Goal: Information Seeking & Learning: Learn about a topic

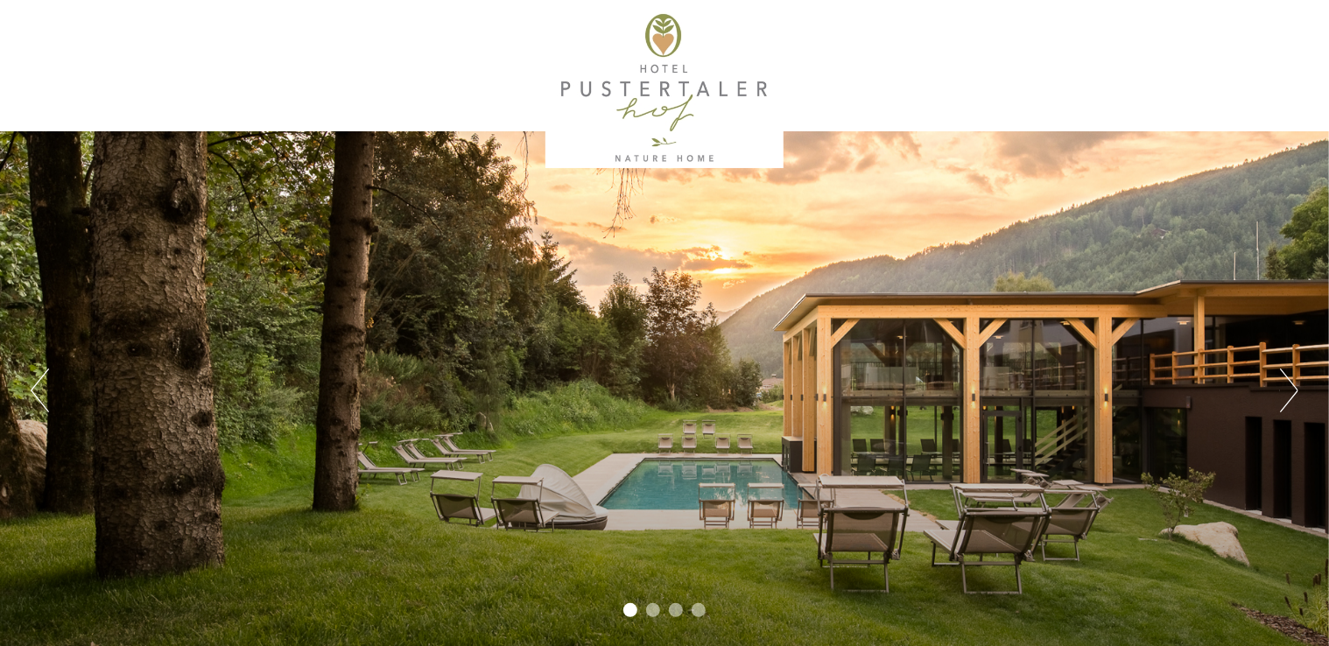
click at [1295, 392] on button "Next" at bounding box center [1289, 390] width 18 height 44
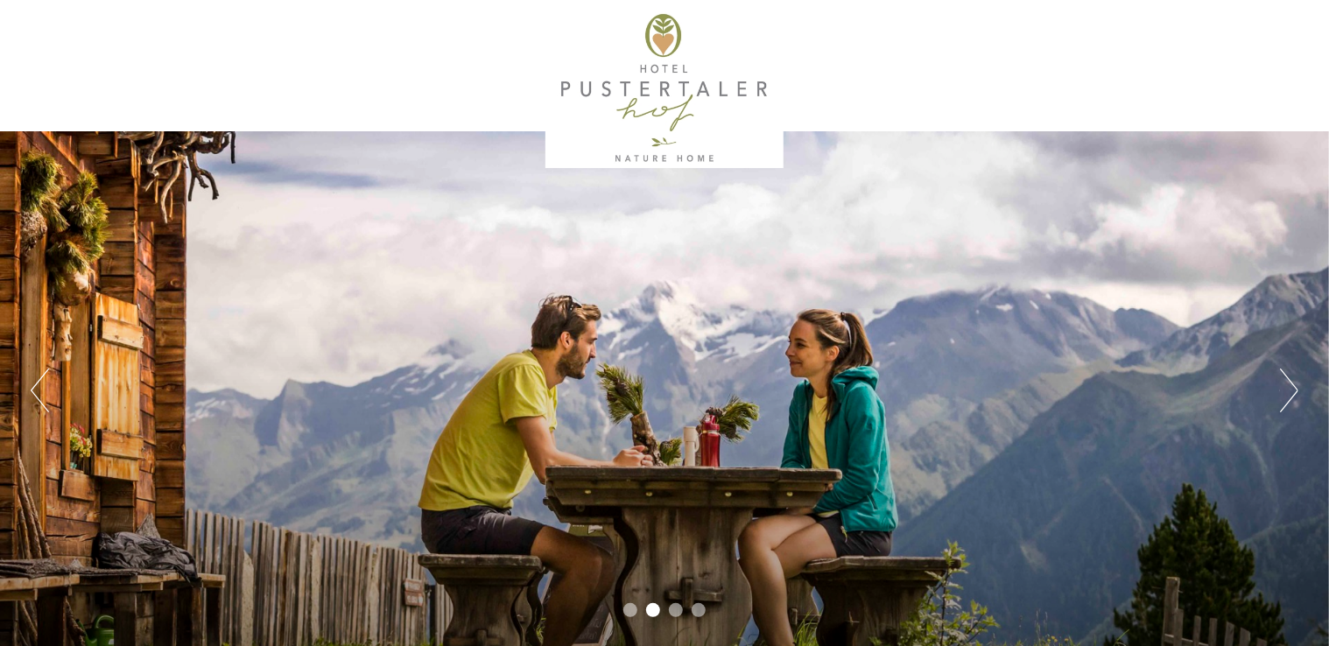
click at [1290, 392] on button "Next" at bounding box center [1289, 390] width 18 height 44
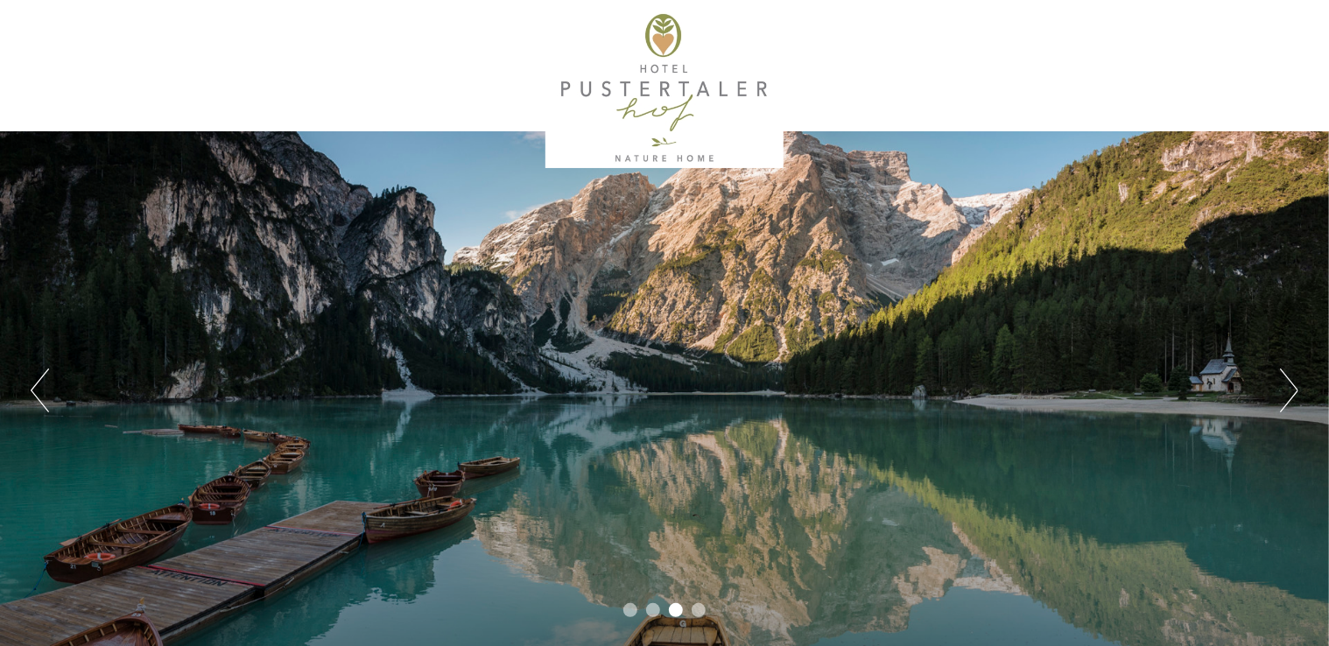
click at [1289, 392] on button "Next" at bounding box center [1289, 390] width 18 height 44
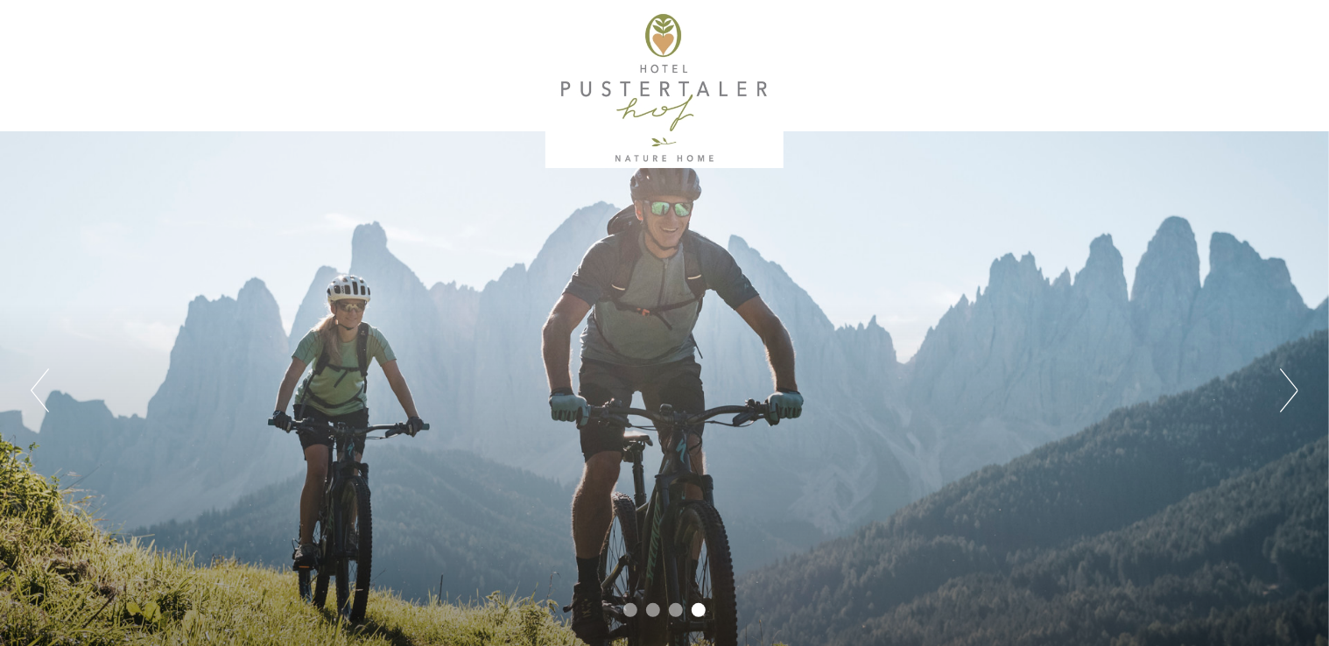
click at [1289, 392] on button "Next" at bounding box center [1289, 390] width 18 height 44
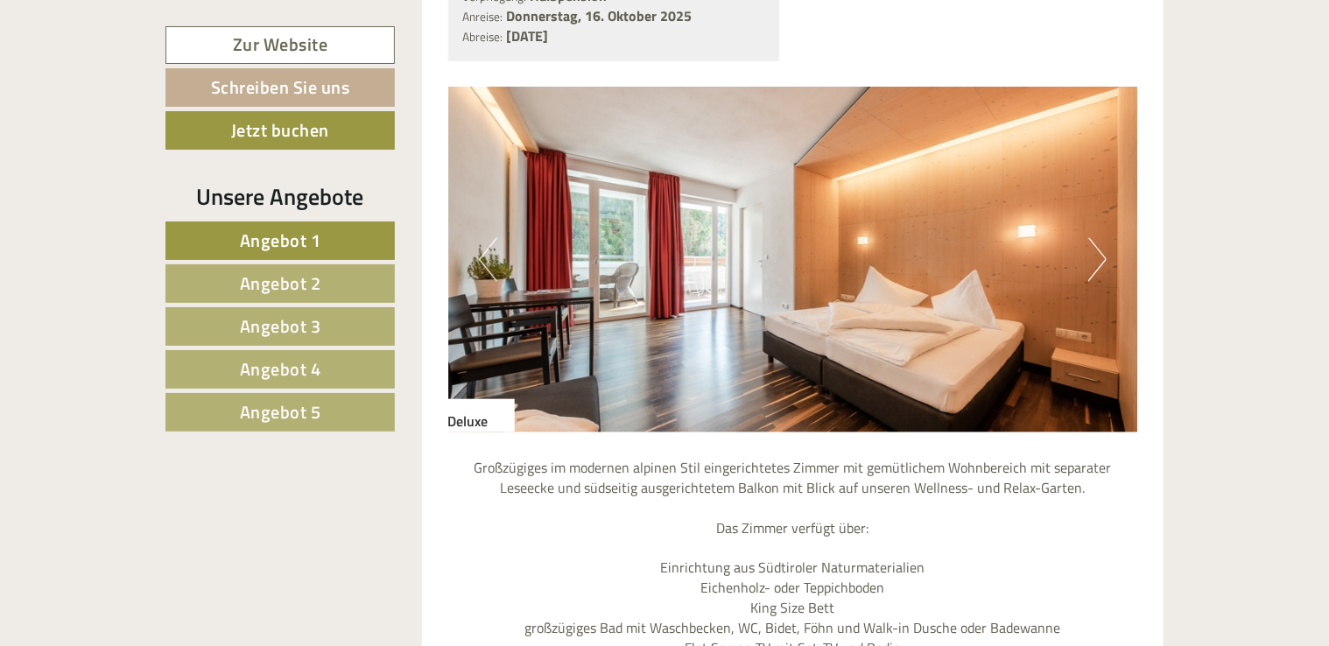
scroll to position [1663, 0]
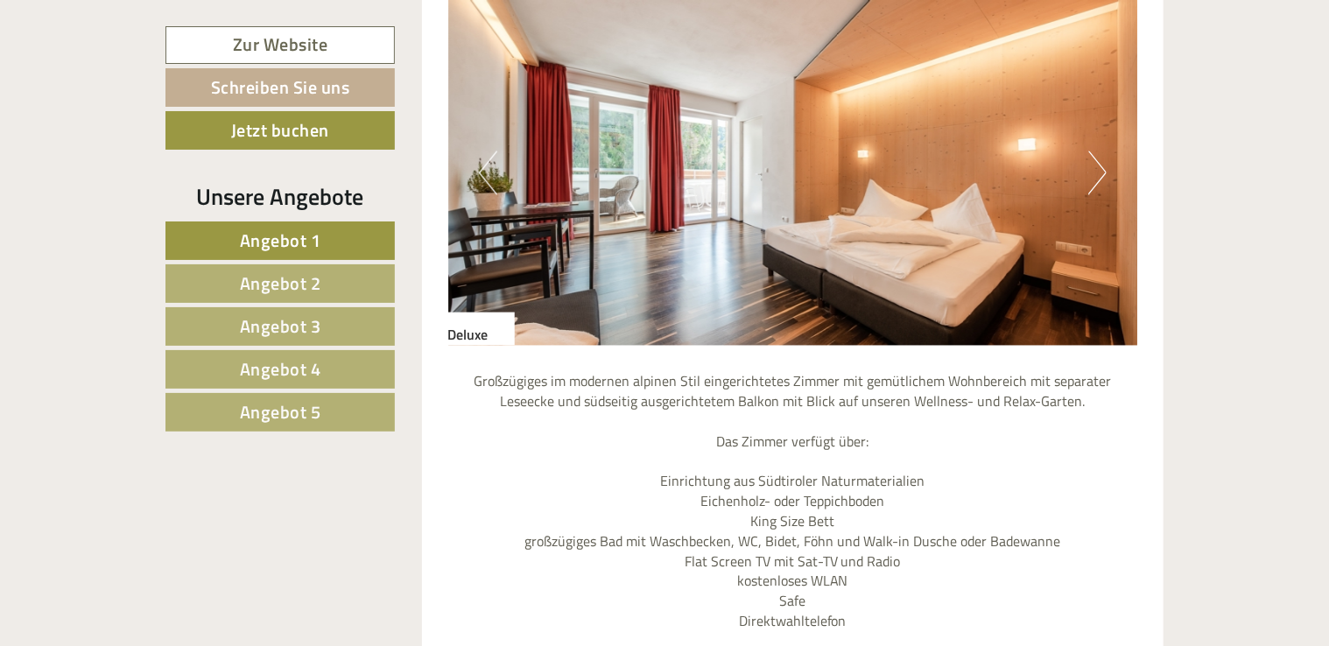
click at [258, 360] on span "Angebot 4" at bounding box center [280, 368] width 81 height 27
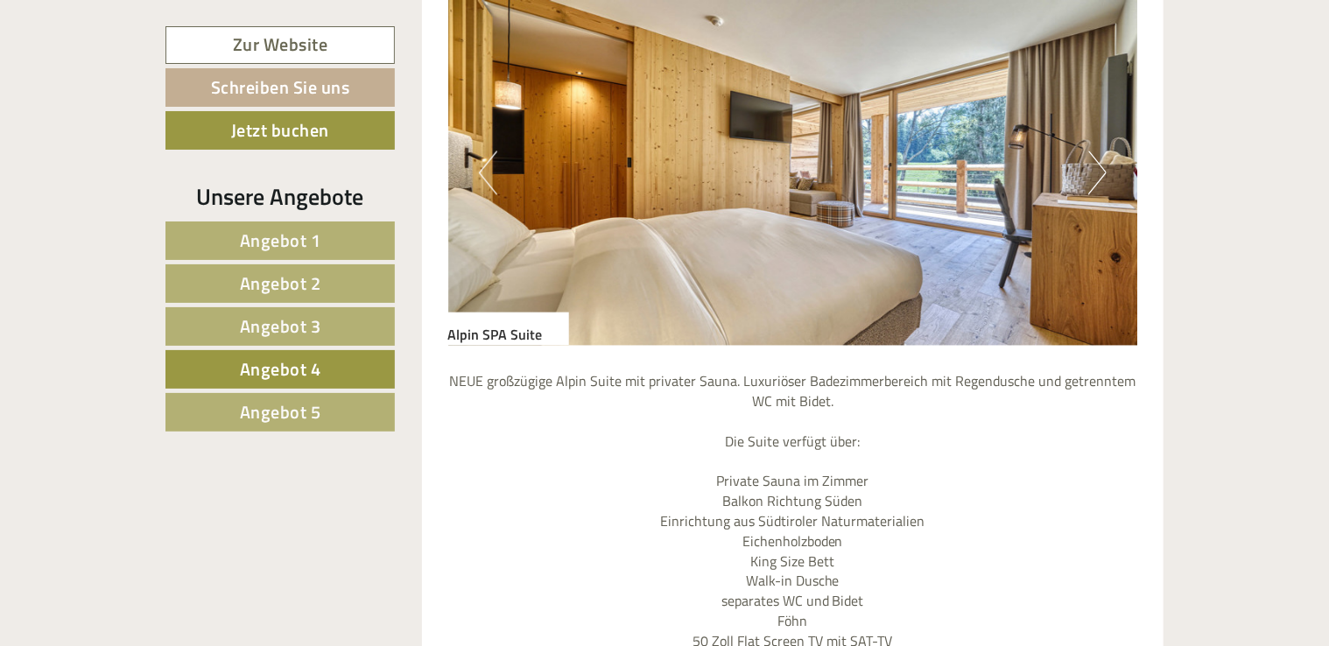
scroll to position [1353, 0]
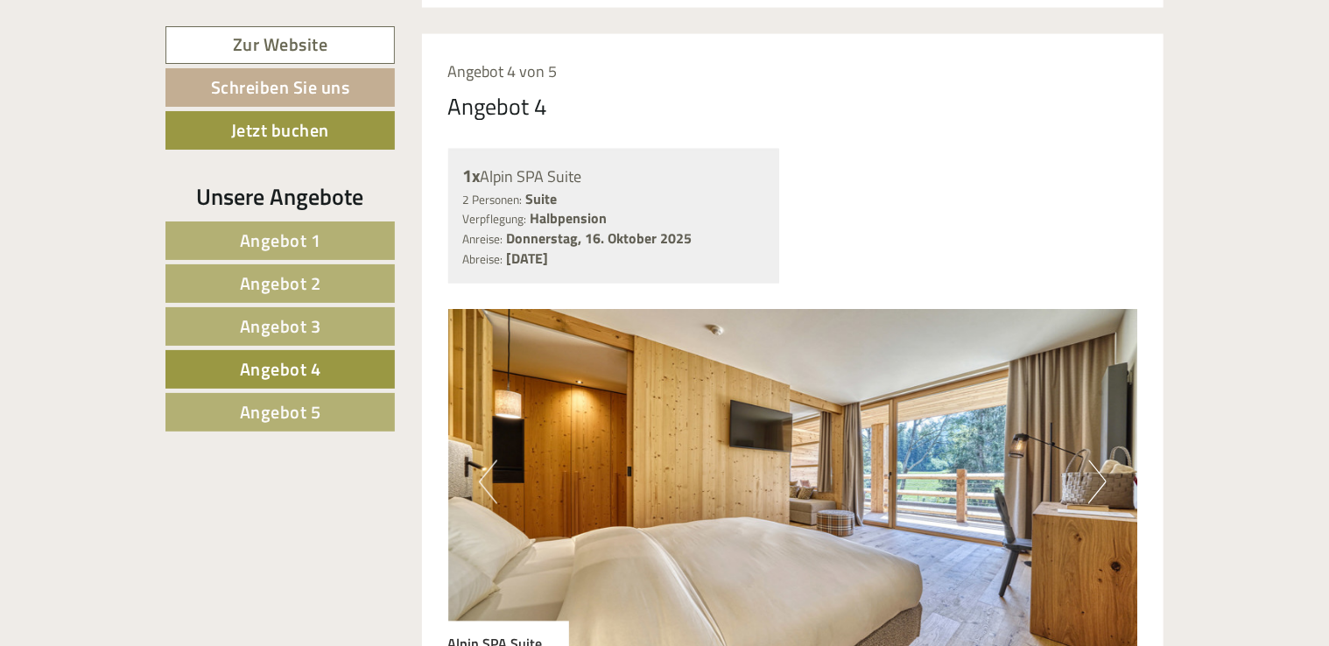
click at [277, 411] on span "Angebot 5" at bounding box center [280, 411] width 81 height 27
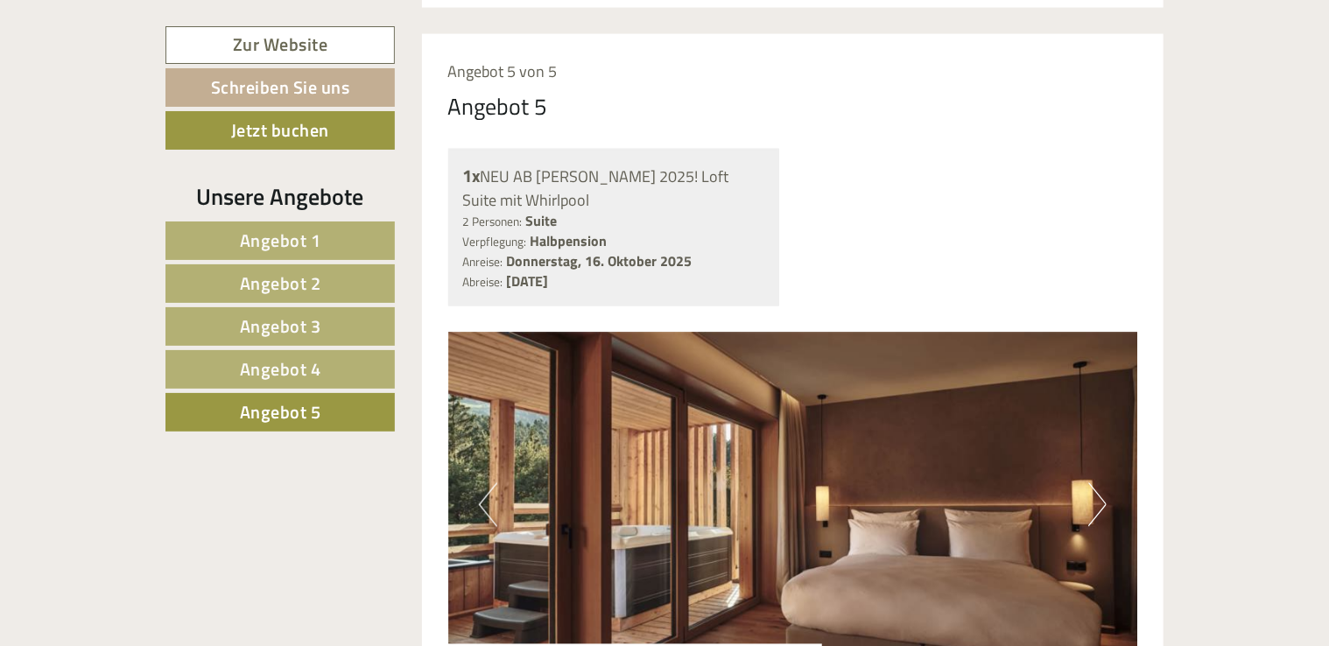
click at [305, 314] on span "Angebot 3" at bounding box center [280, 325] width 81 height 27
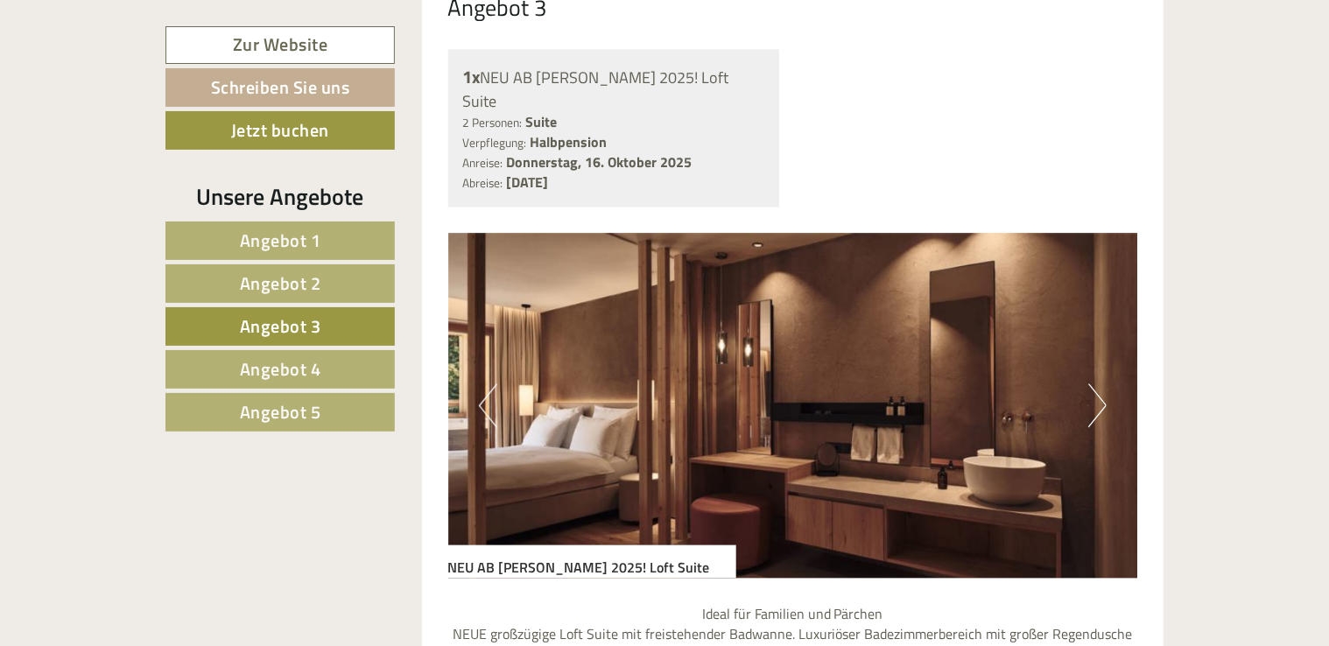
scroll to position [1441, 0]
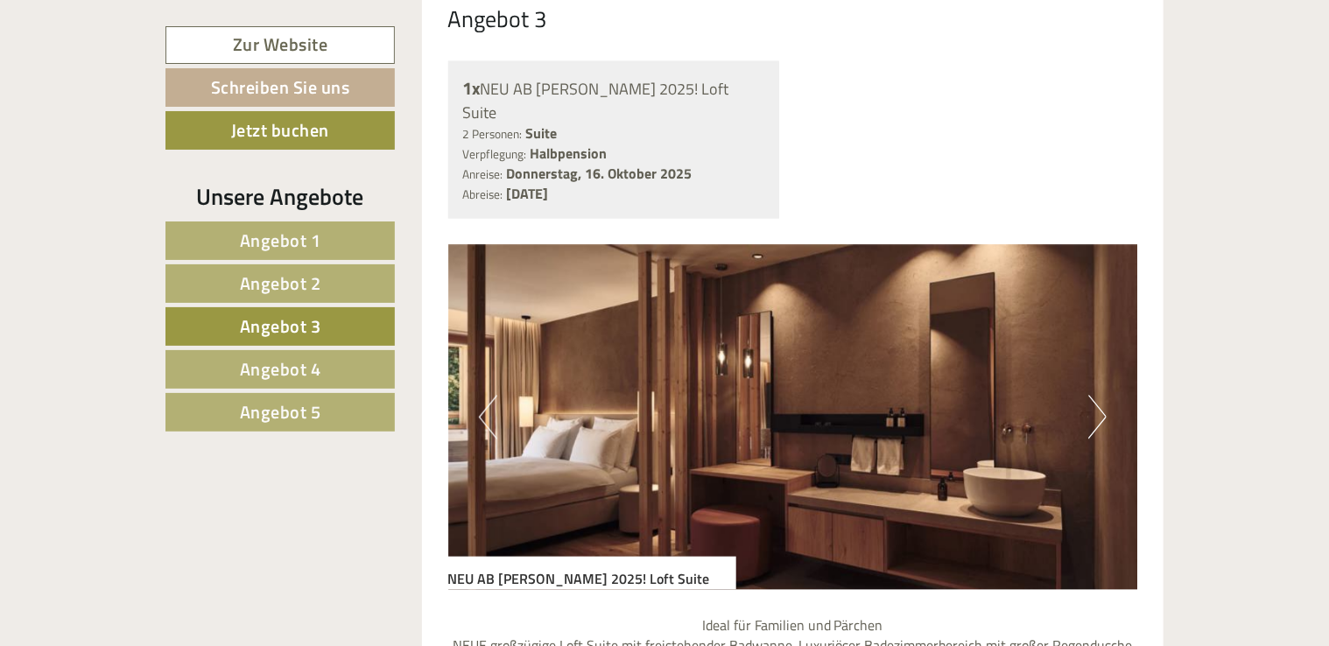
click at [254, 407] on span "Angebot 5" at bounding box center [280, 411] width 81 height 27
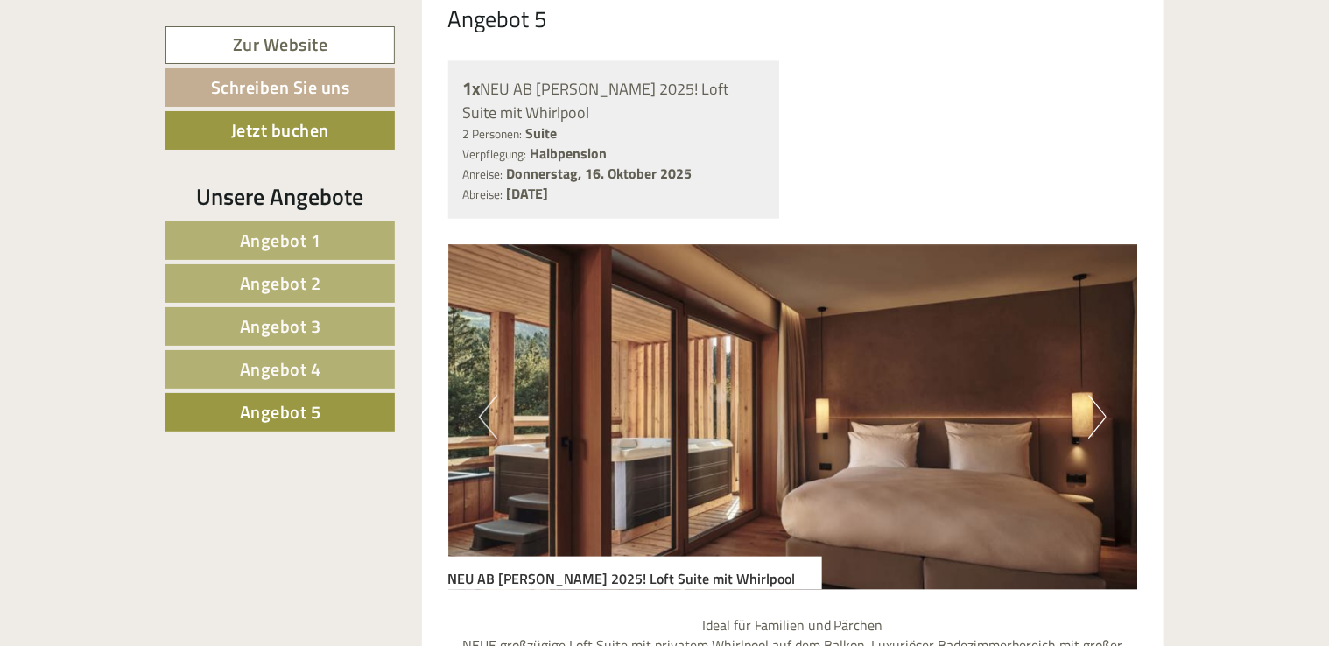
click at [285, 367] on span "Angebot 4" at bounding box center [280, 368] width 81 height 27
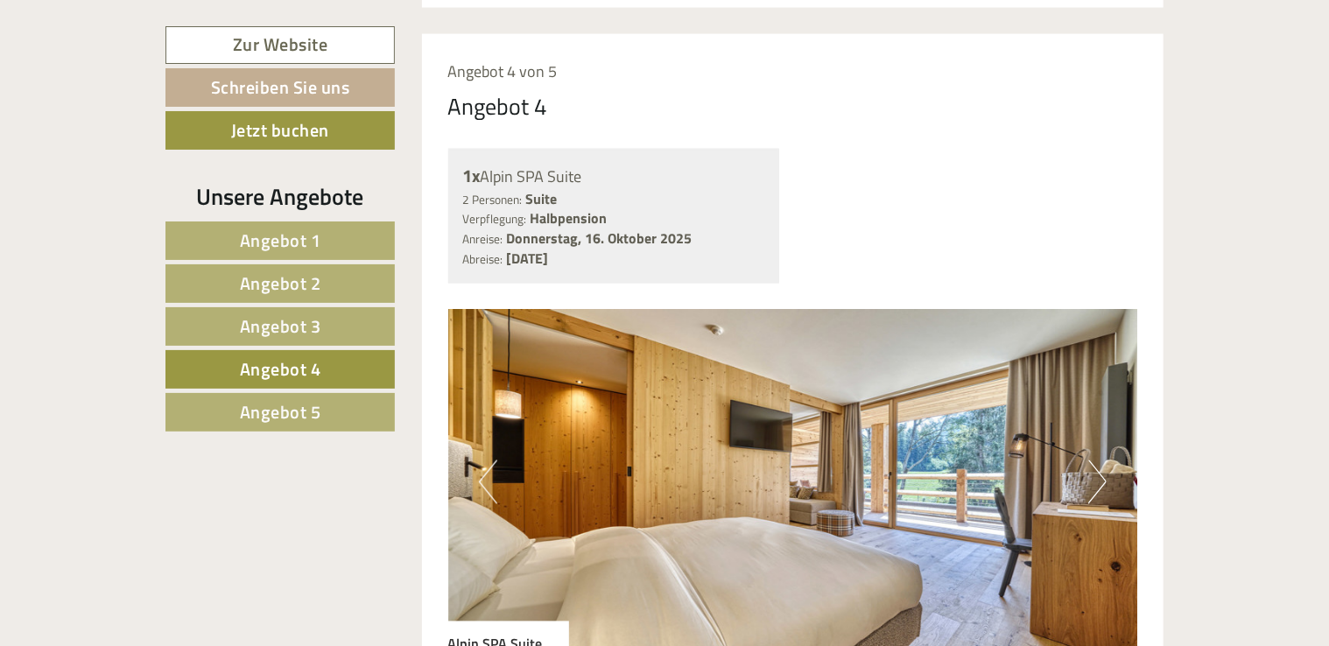
click at [270, 321] on span "Angebot 3" at bounding box center [280, 325] width 81 height 27
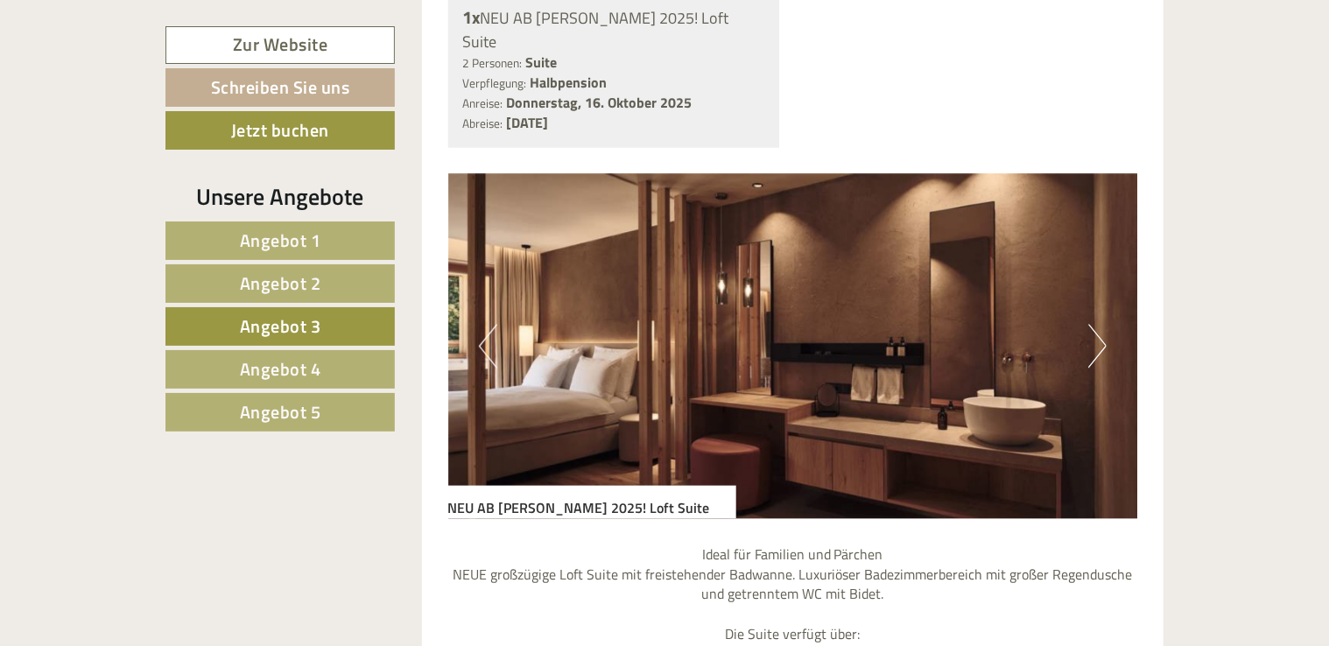
scroll to position [1528, 0]
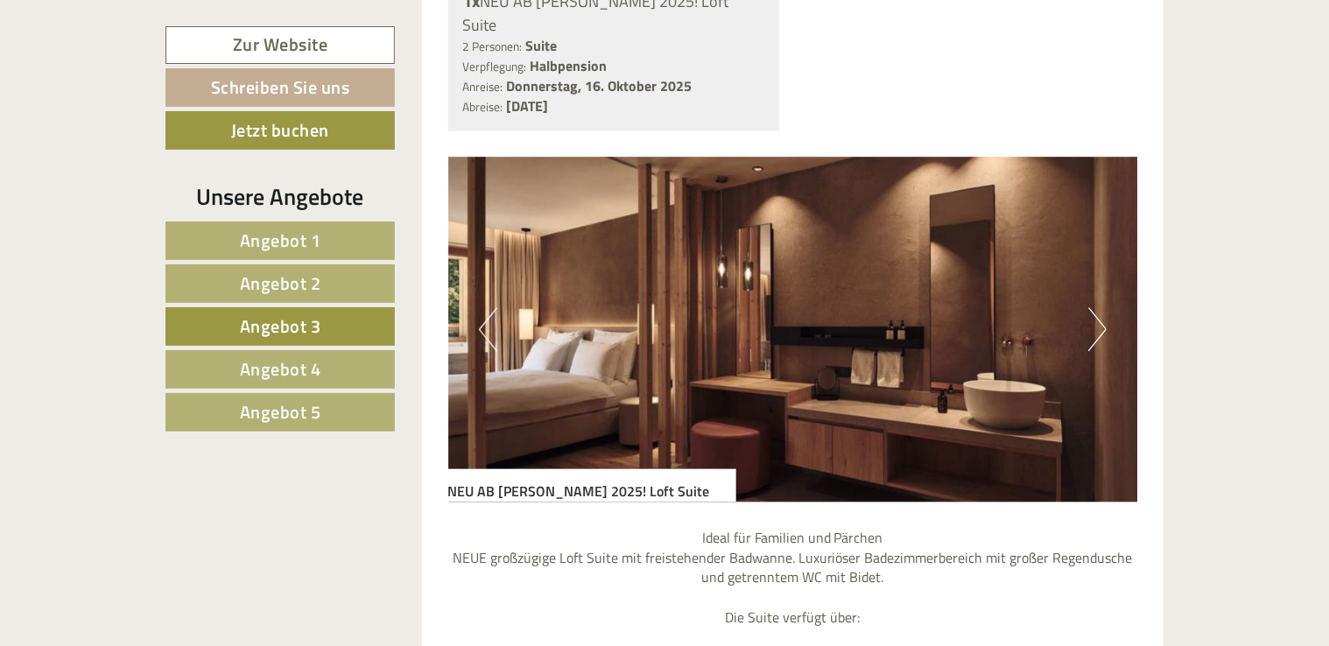
click at [1101, 308] on button "Next" at bounding box center [1097, 330] width 18 height 44
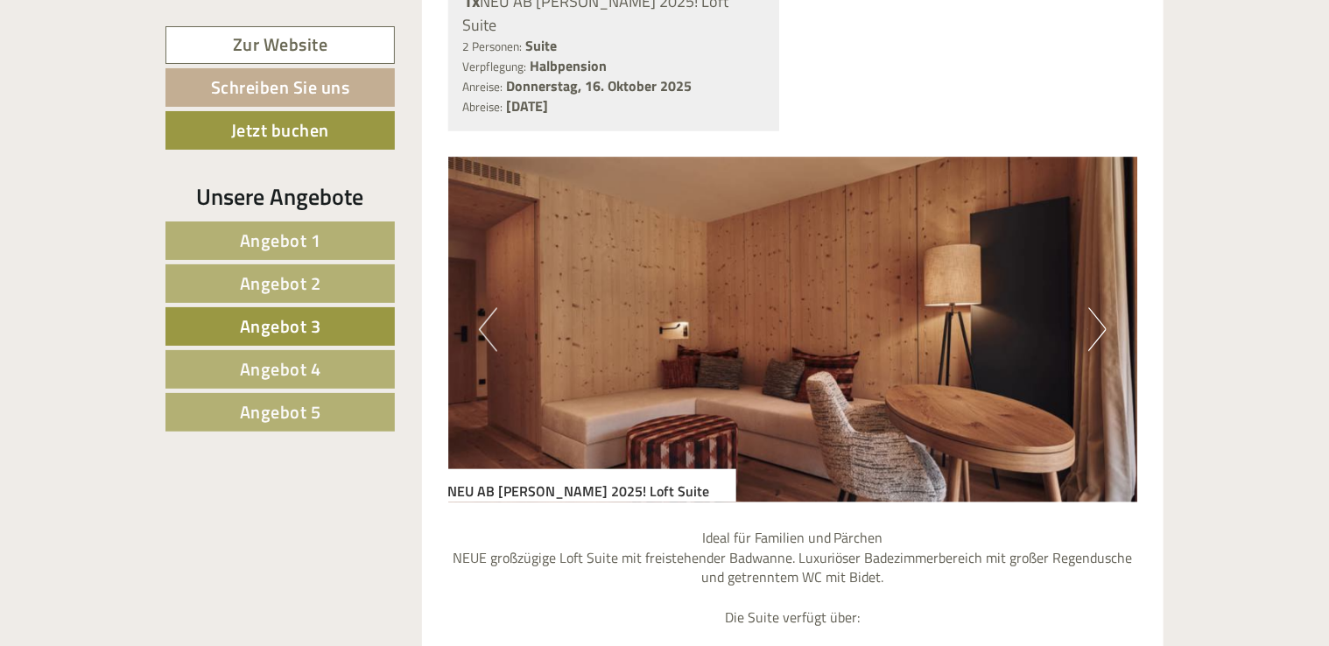
click at [1101, 308] on button "Next" at bounding box center [1097, 330] width 18 height 44
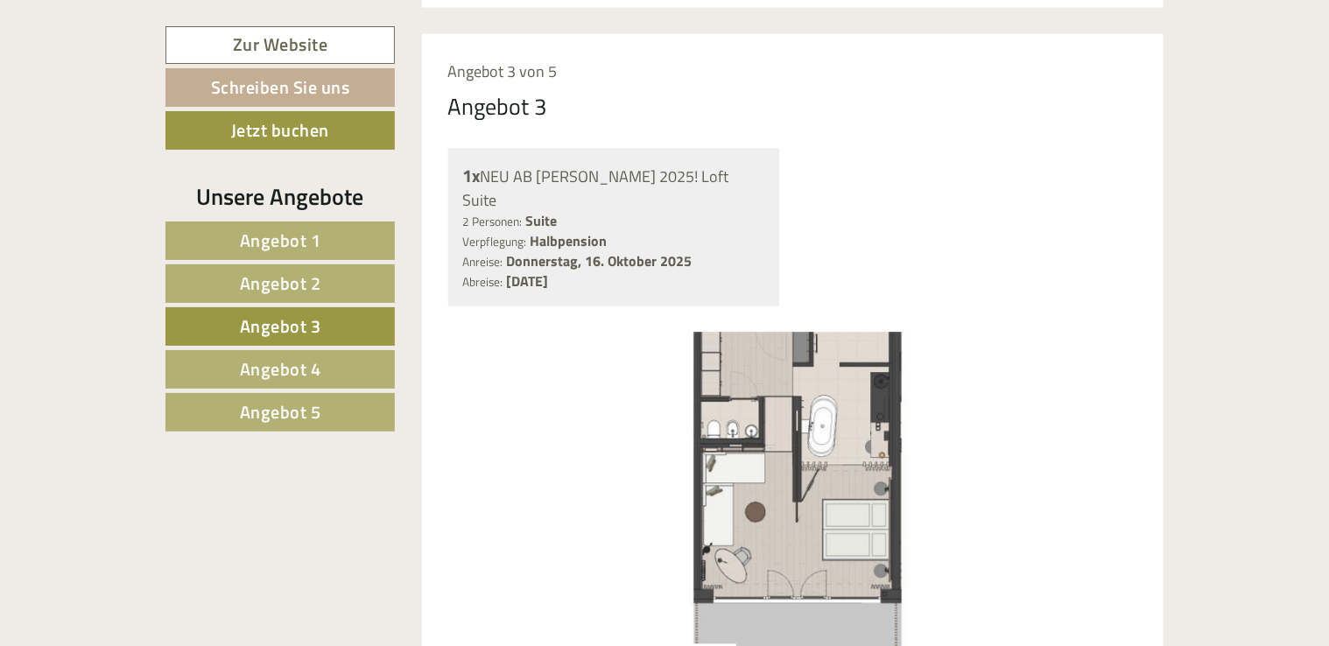
scroll to position [1441, 0]
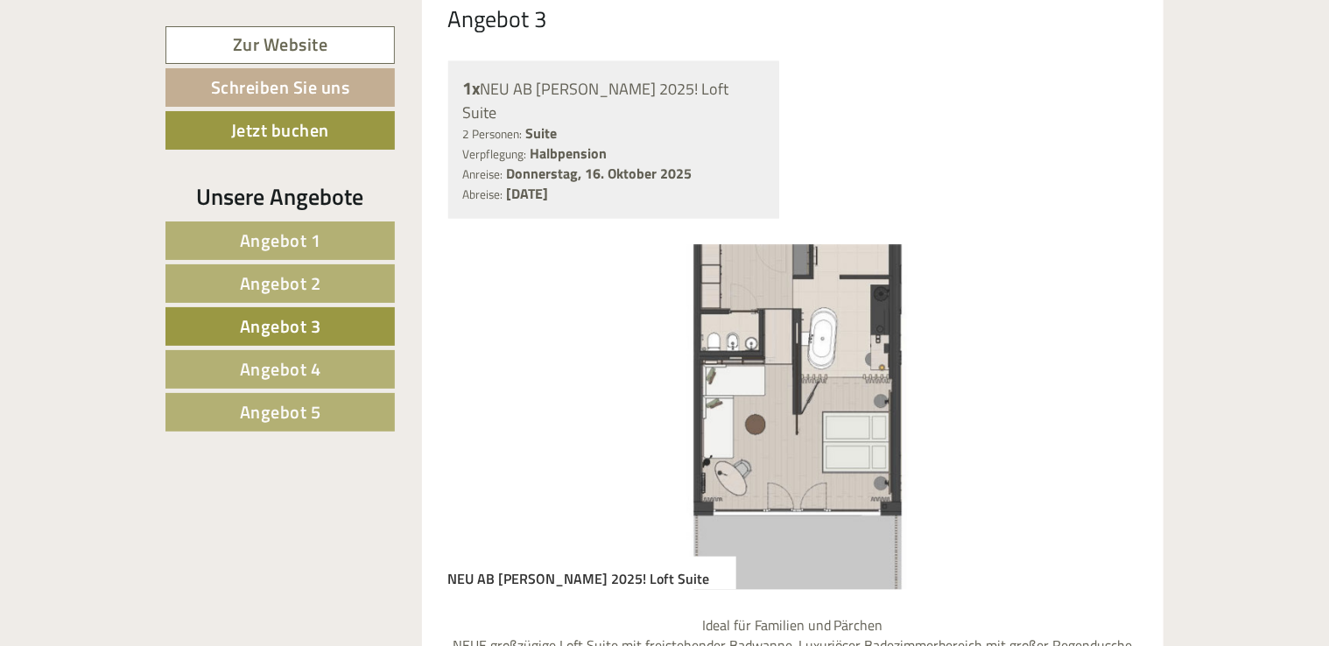
click at [263, 275] on span "Angebot 2" at bounding box center [280, 283] width 81 height 27
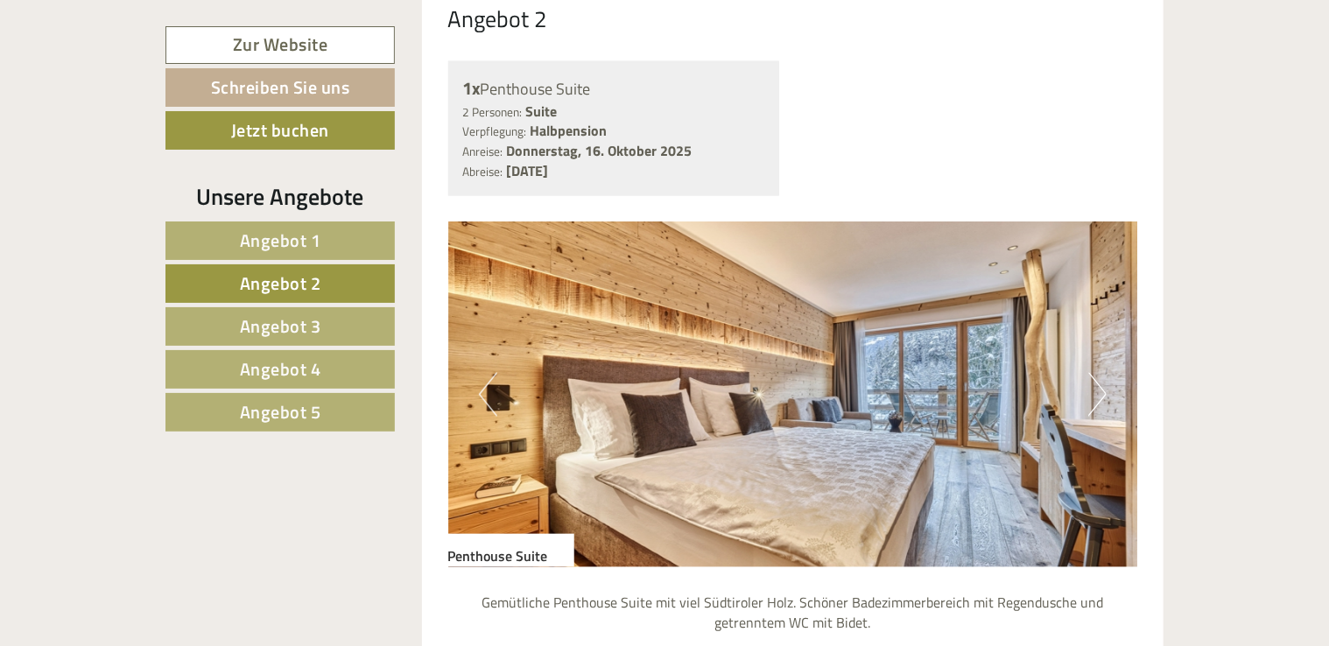
scroll to position [1353, 0]
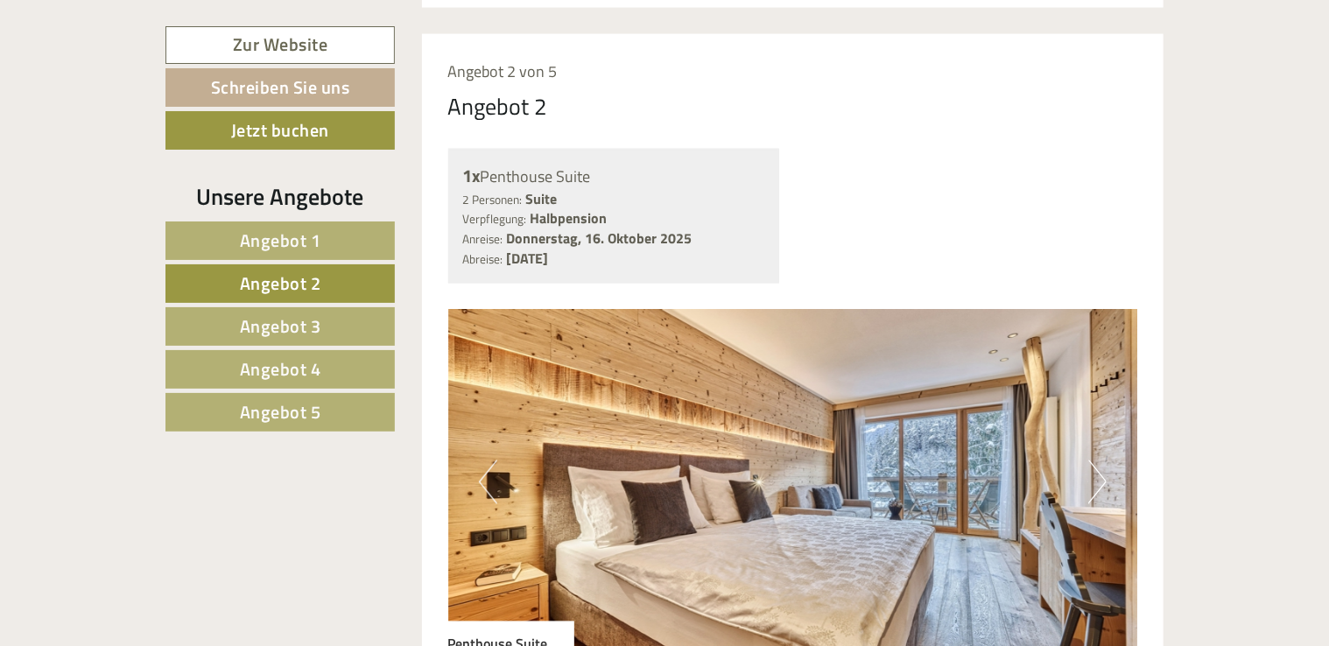
click at [280, 243] on span "Angebot 1" at bounding box center [280, 240] width 81 height 27
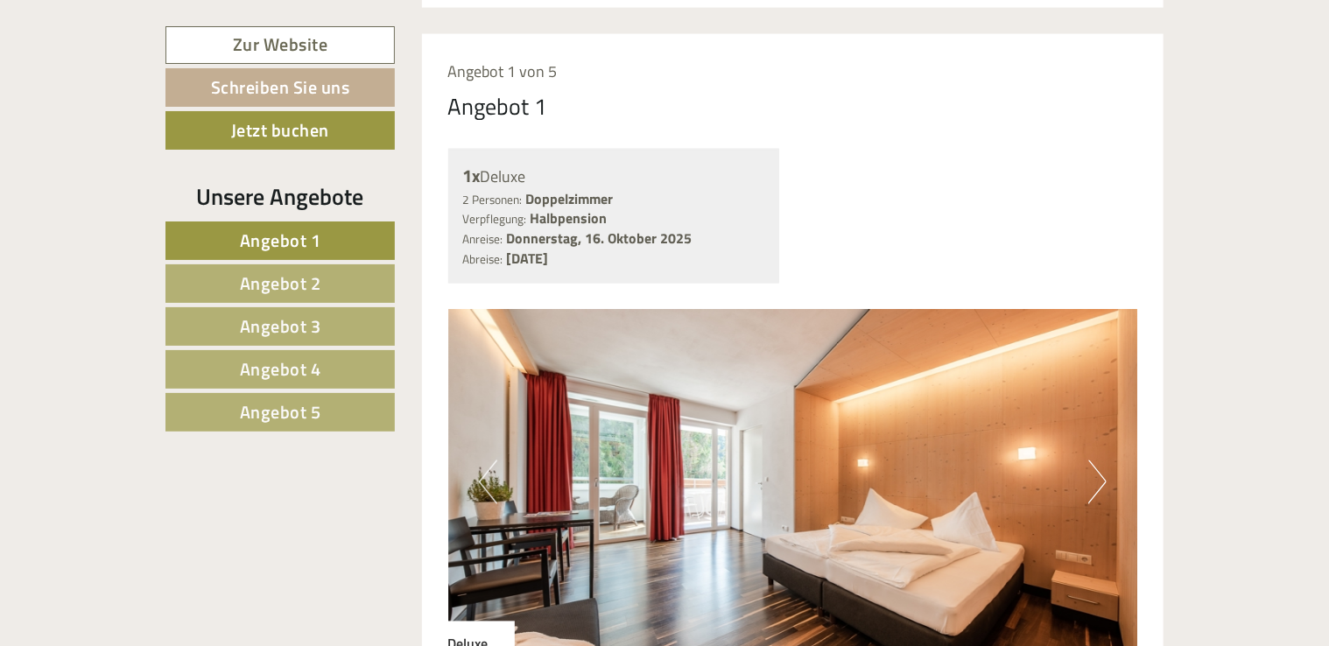
click at [298, 286] on span "Angebot 2" at bounding box center [280, 283] width 81 height 27
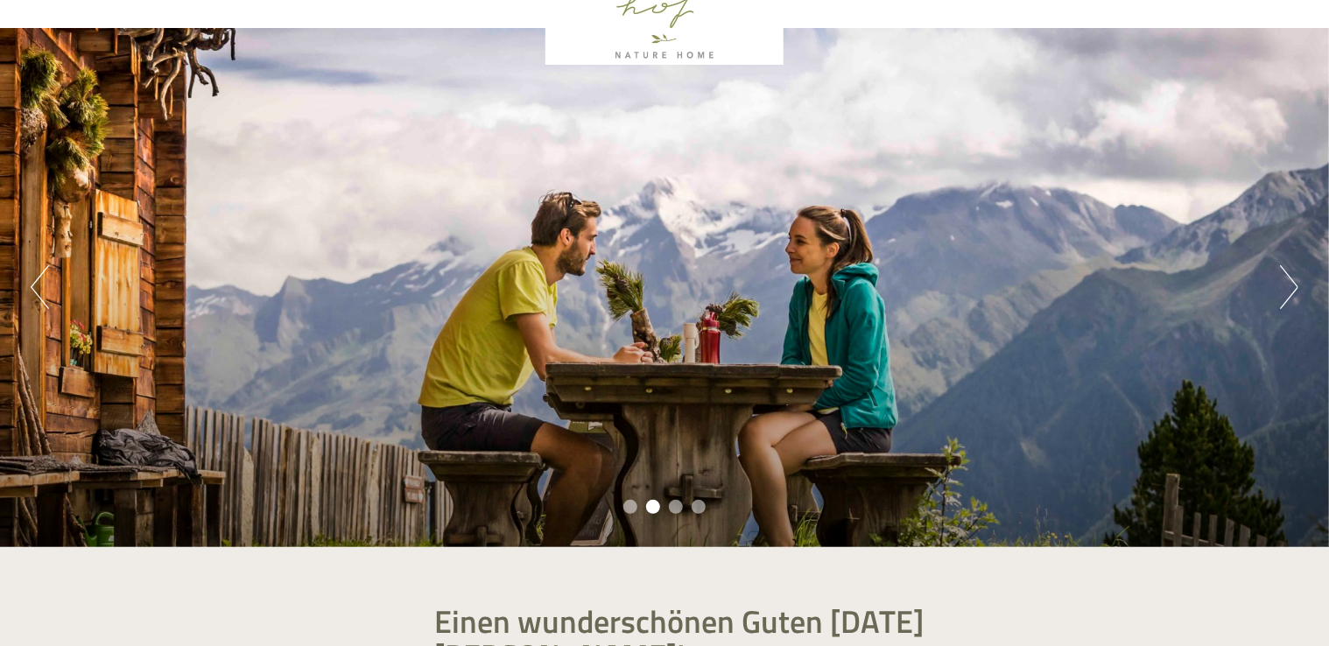
scroll to position [0, 0]
